Goal: Transaction & Acquisition: Purchase product/service

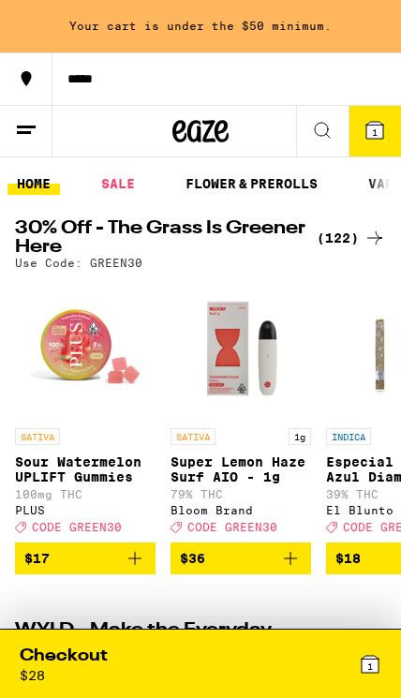
click at [372, 653] on icon at bounding box center [370, 664] width 22 height 22
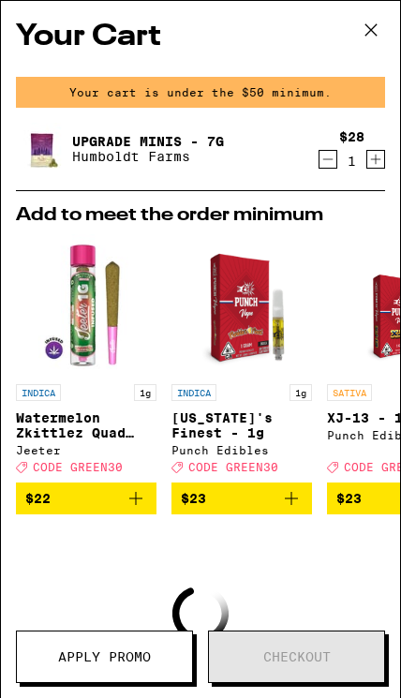
click at [337, 162] on button "Decrement" at bounding box center [327, 159] width 19 height 19
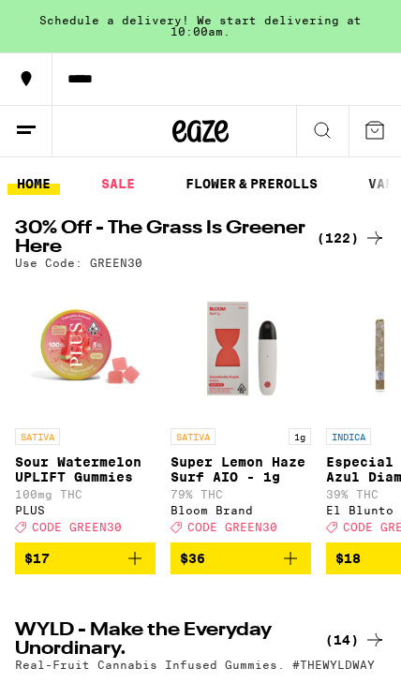
click at [393, 330] on img "Open page for Especial Silver: Azul Diamond Infused Blunt - 1.65g from El Blunto" at bounding box center [396, 348] width 140 height 140
